Goal: Navigation & Orientation: Find specific page/section

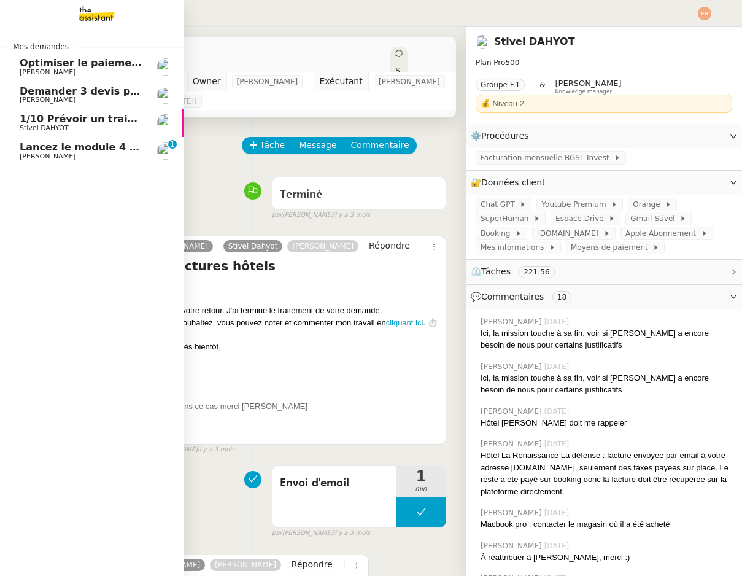
click at [31, 155] on span "[PERSON_NAME]" at bounding box center [48, 156] width 56 height 8
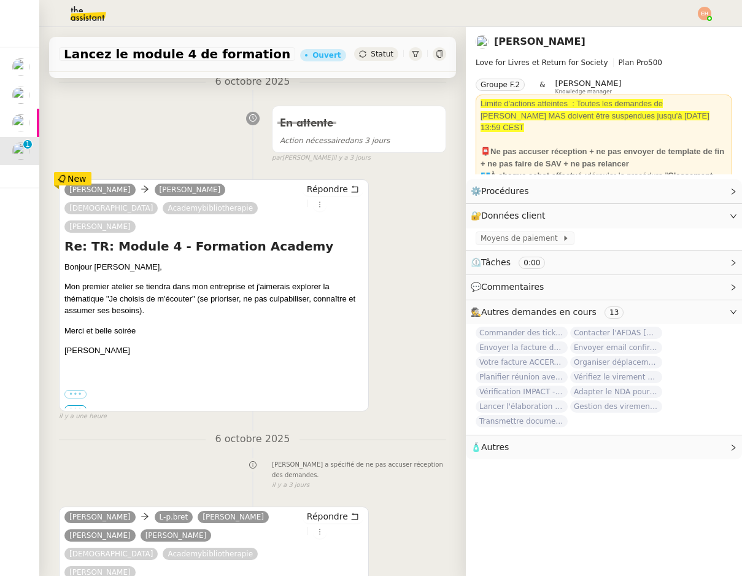
scroll to position [405, 0]
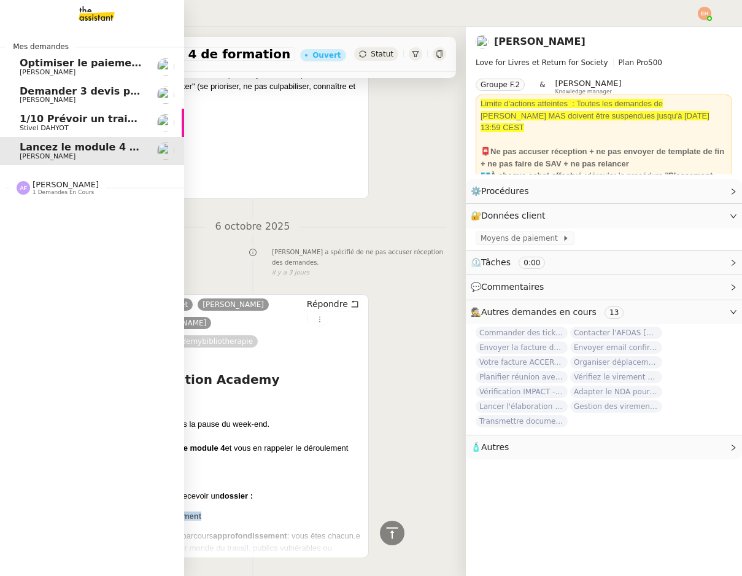
click at [85, 111] on link "1/10 Prévoir un train aller-retour pour [GEOGRAPHIC_DATA] Stivel DAHYOT" at bounding box center [92, 123] width 184 height 28
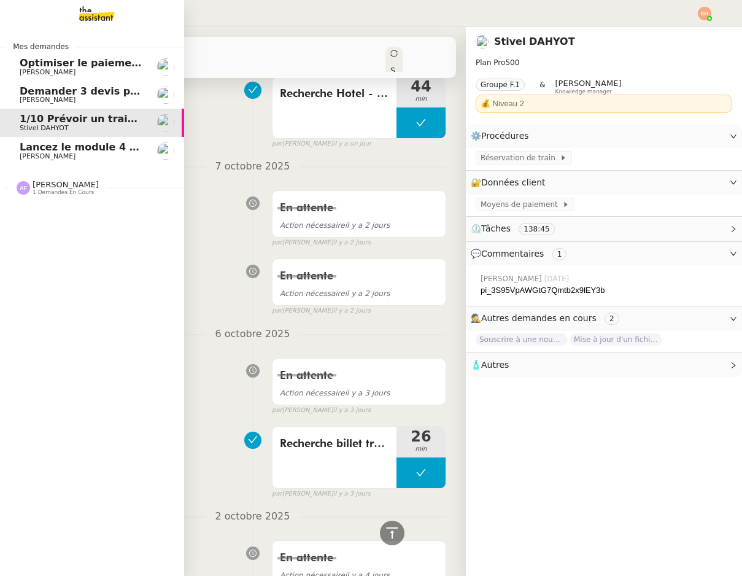
scroll to position [1201, 0]
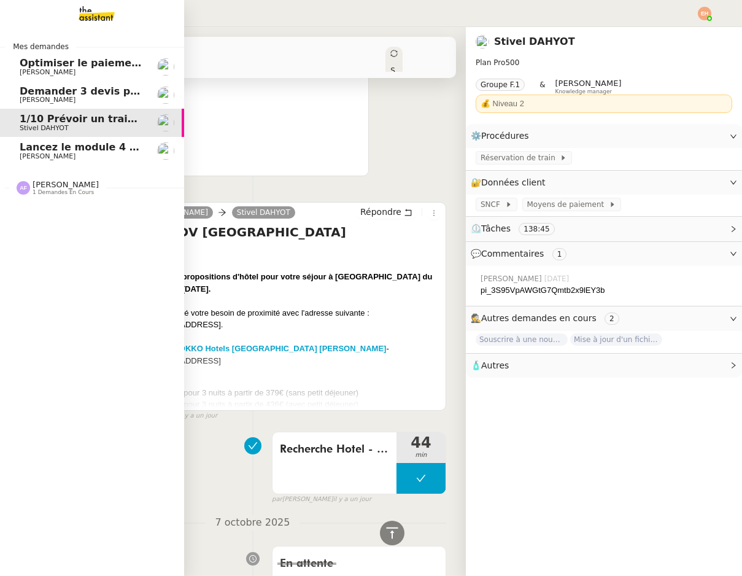
click at [102, 71] on span "[PERSON_NAME]" at bounding box center [82, 72] width 124 height 7
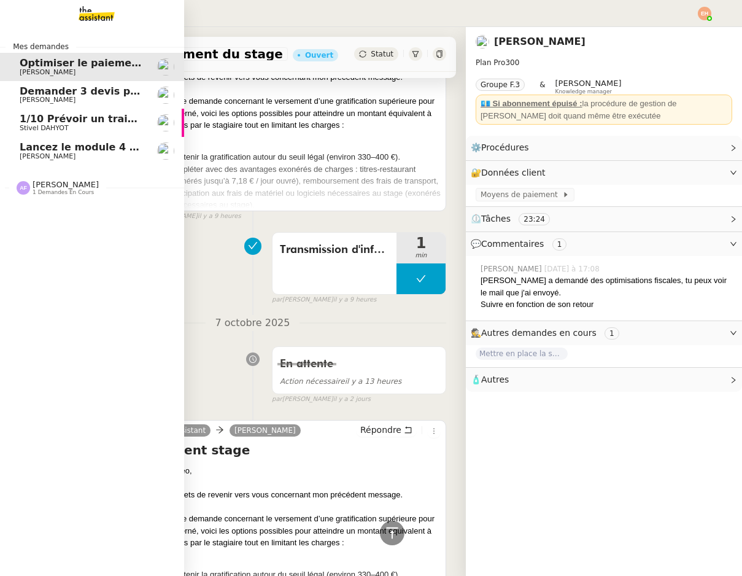
scroll to position [1201, 0]
